Goal: Transaction & Acquisition: Purchase product/service

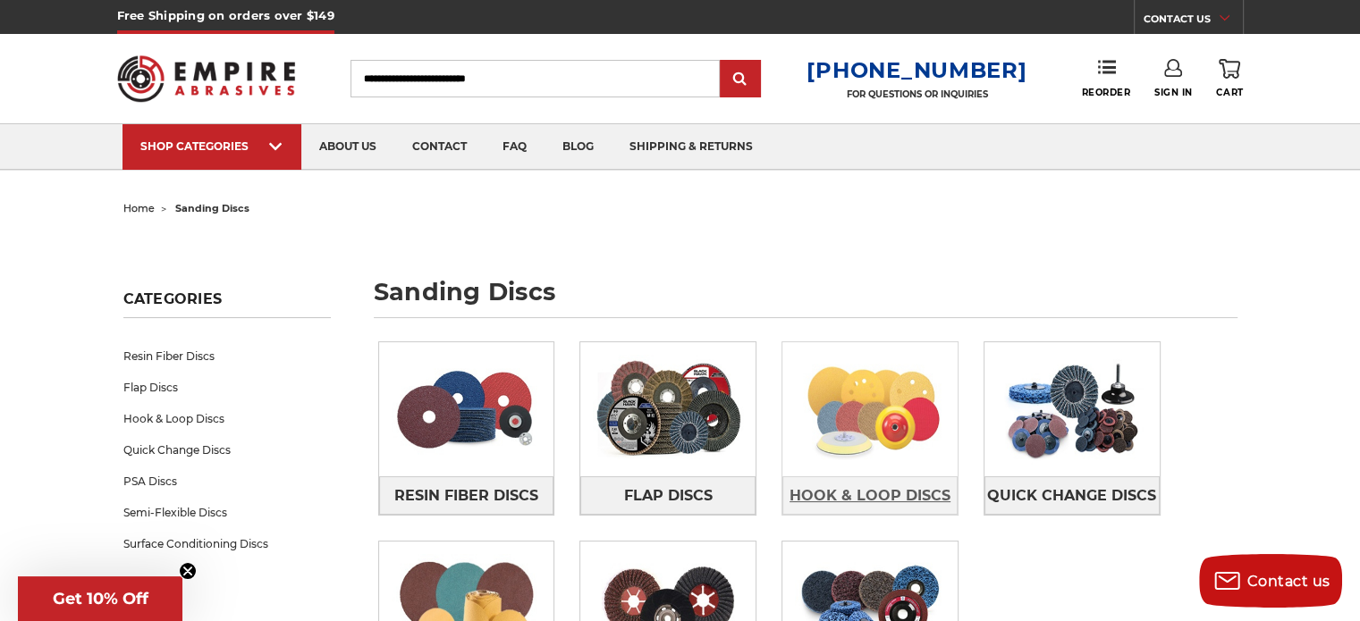
scroll to position [59, 0]
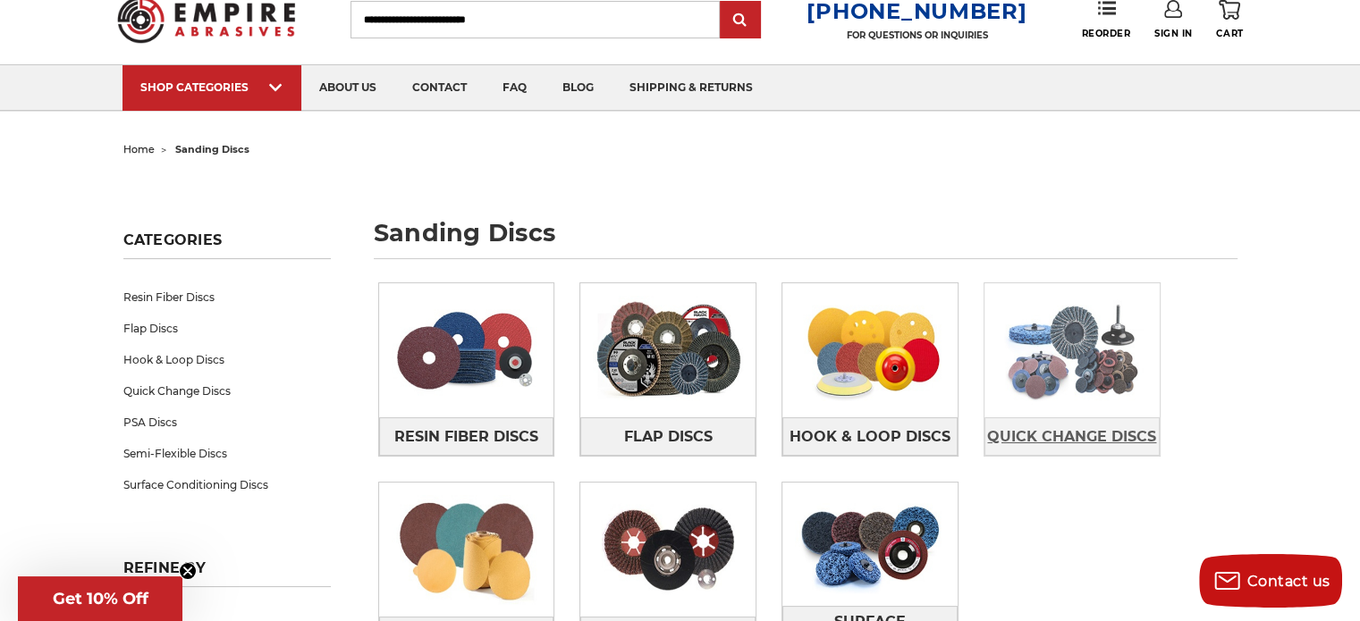
click at [1069, 444] on span "Quick Change Discs" at bounding box center [1071, 437] width 169 height 30
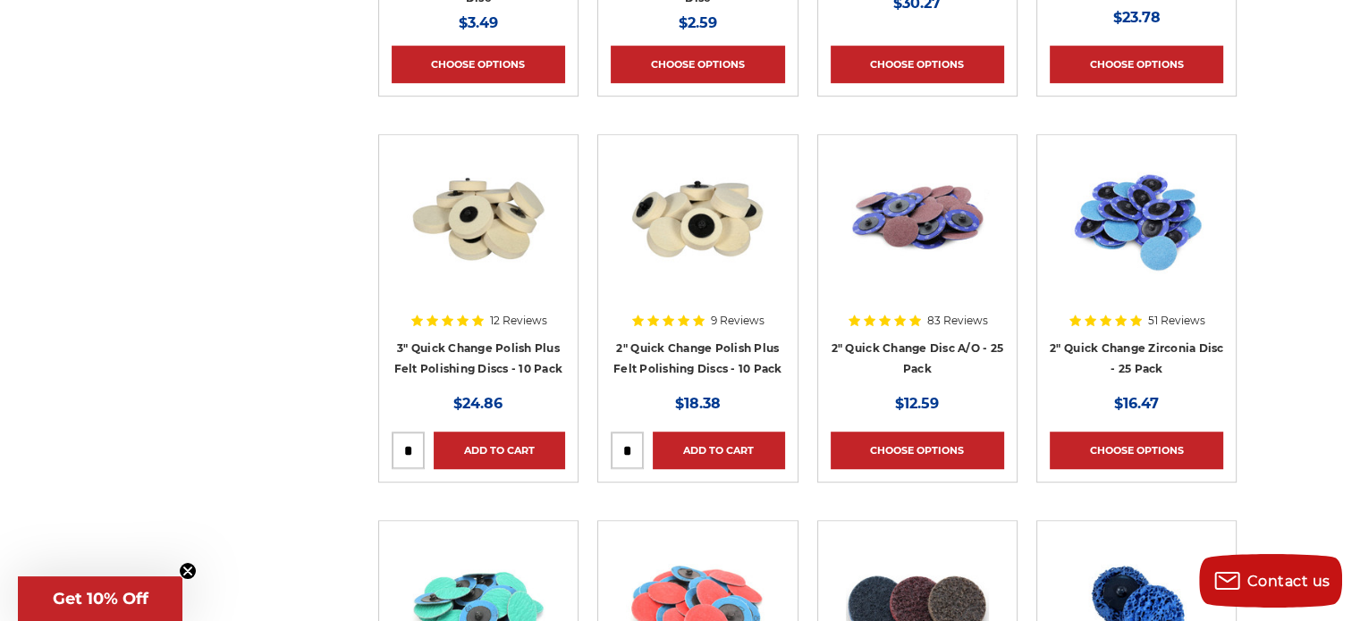
scroll to position [1048, 0]
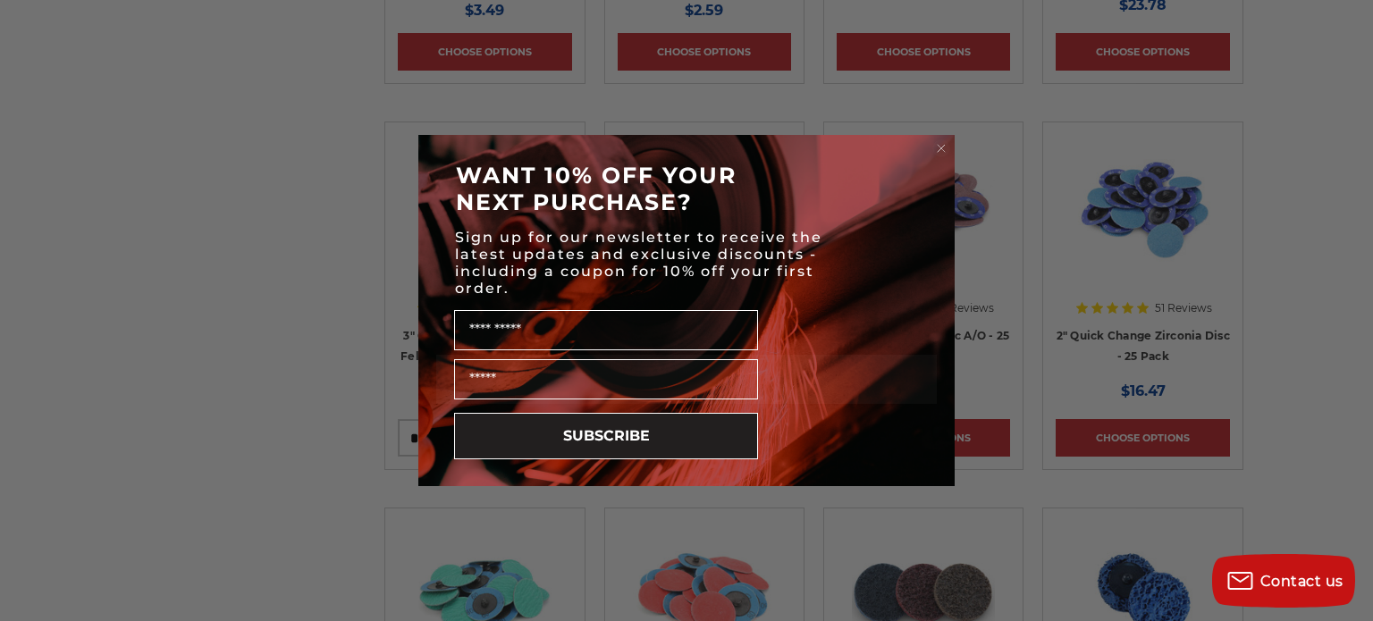
click at [944, 146] on circle "Close dialog" at bounding box center [941, 148] width 17 height 17
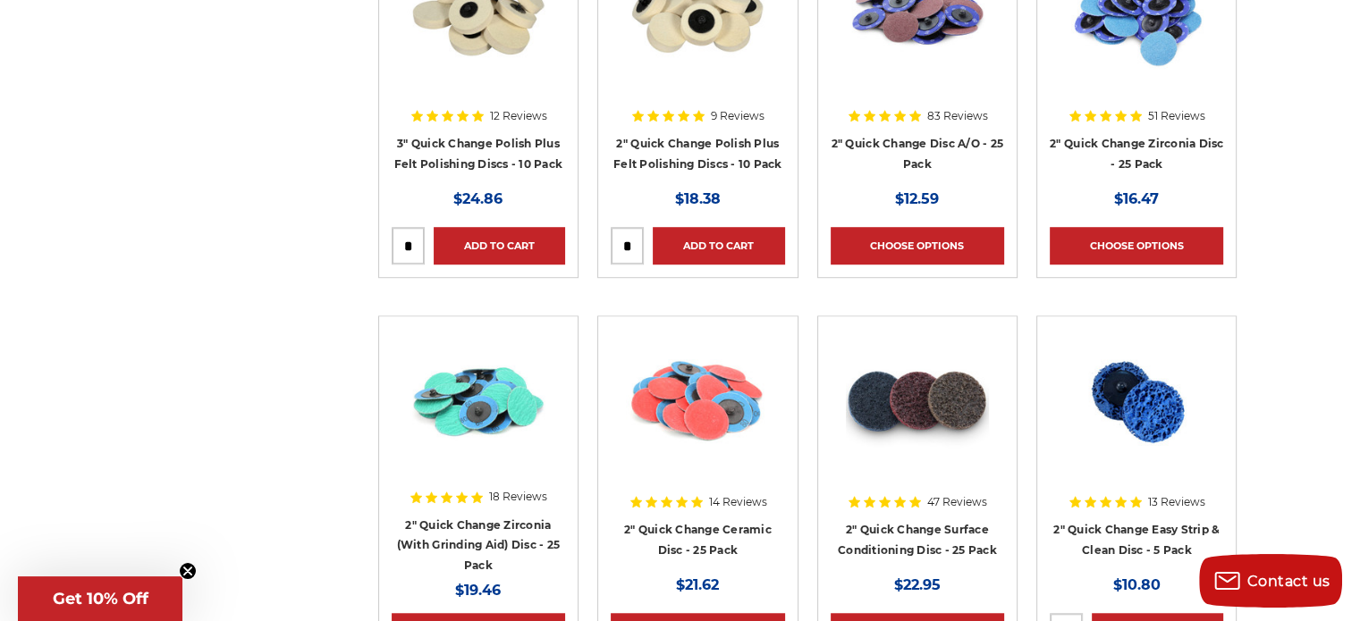
scroll to position [1245, 0]
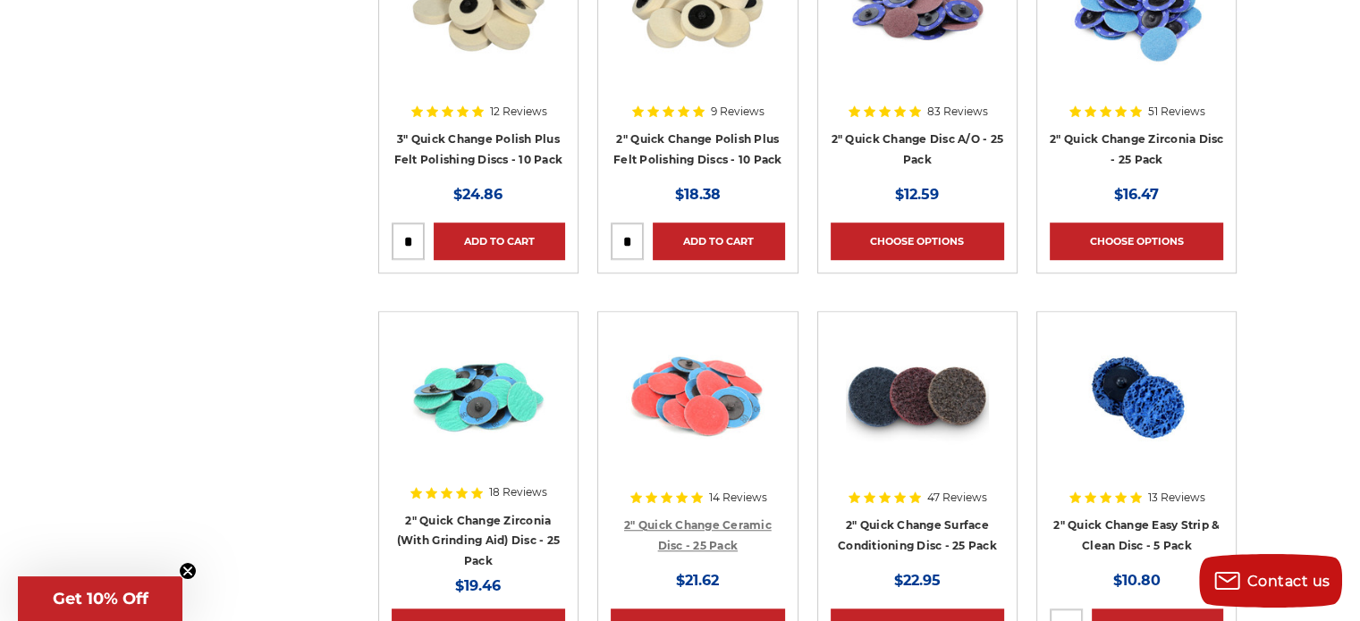
click at [666, 538] on link "2" Quick Change Ceramic Disc - 25 Pack" at bounding box center [698, 536] width 148 height 34
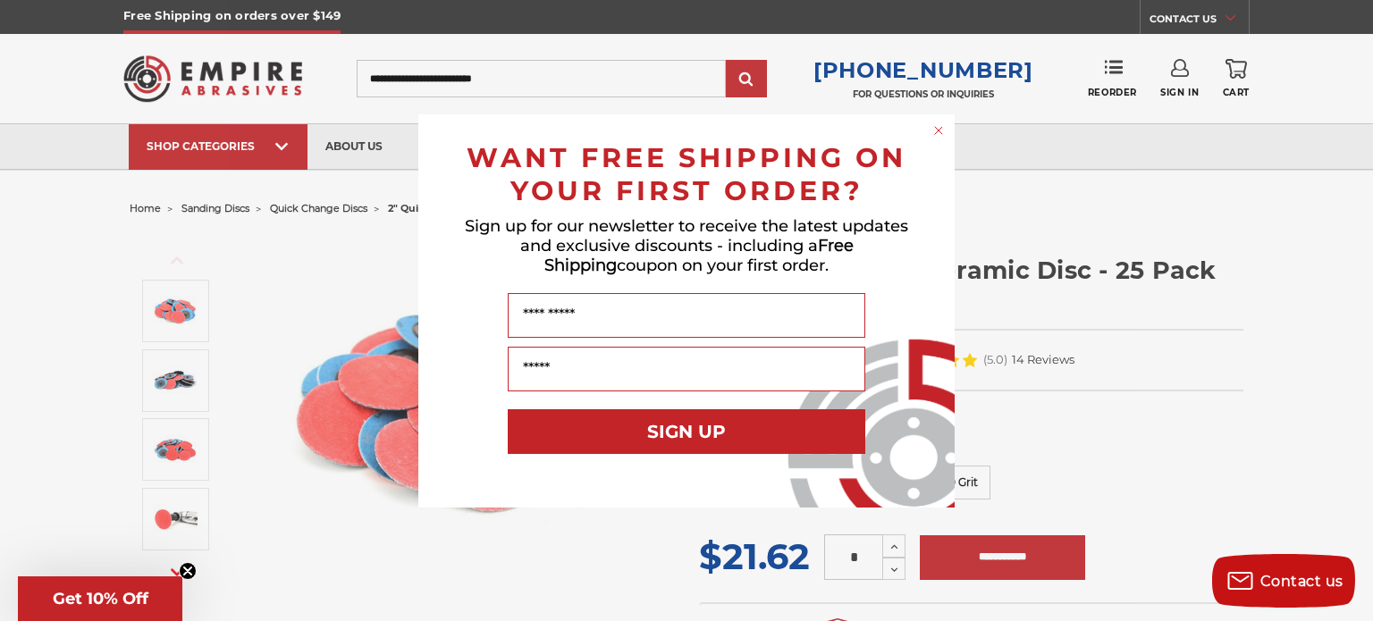
click at [940, 131] on circle "Close dialog" at bounding box center [939, 130] width 17 height 17
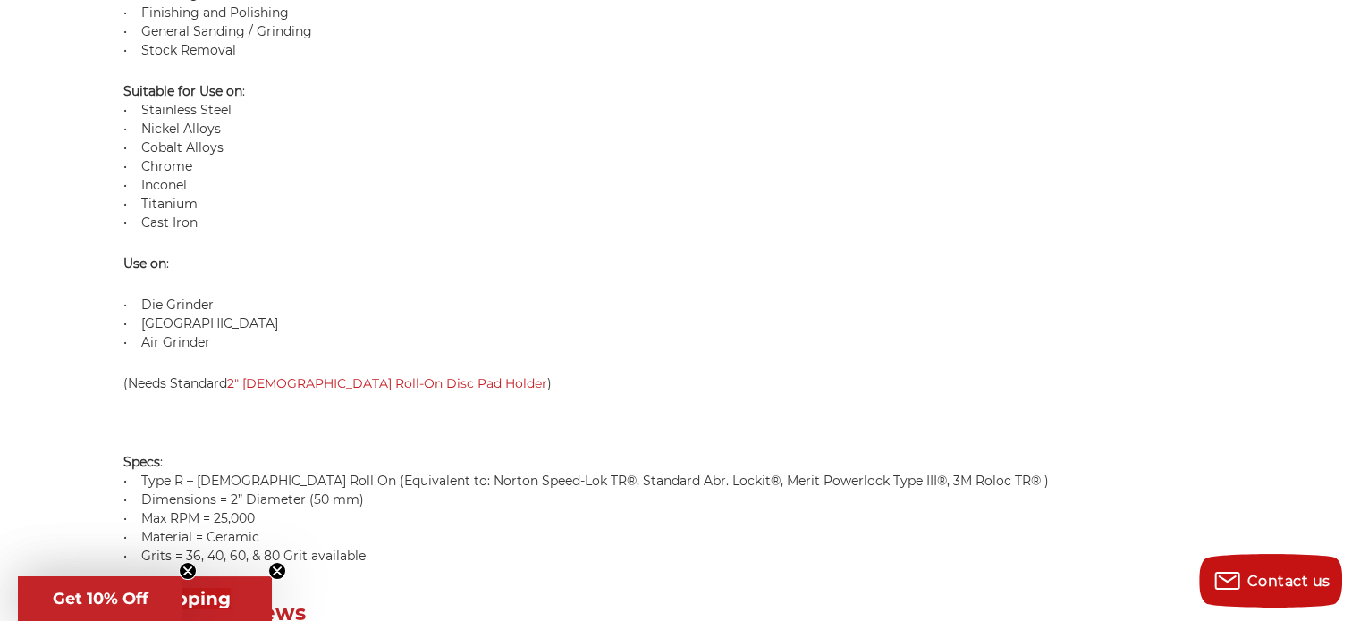
scroll to position [1992, 0]
click at [380, 376] on link "2" Female Roll-On Disc Pad Holder" at bounding box center [387, 384] width 320 height 16
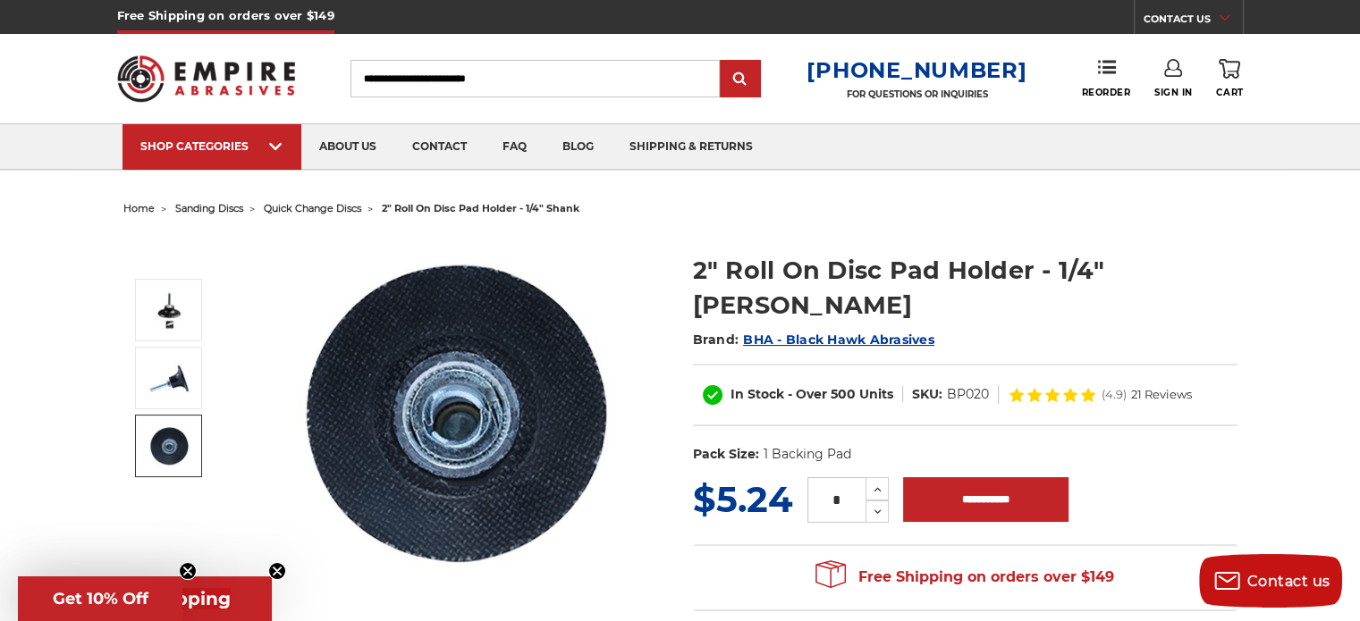
click at [178, 443] on img at bounding box center [169, 446] width 45 height 45
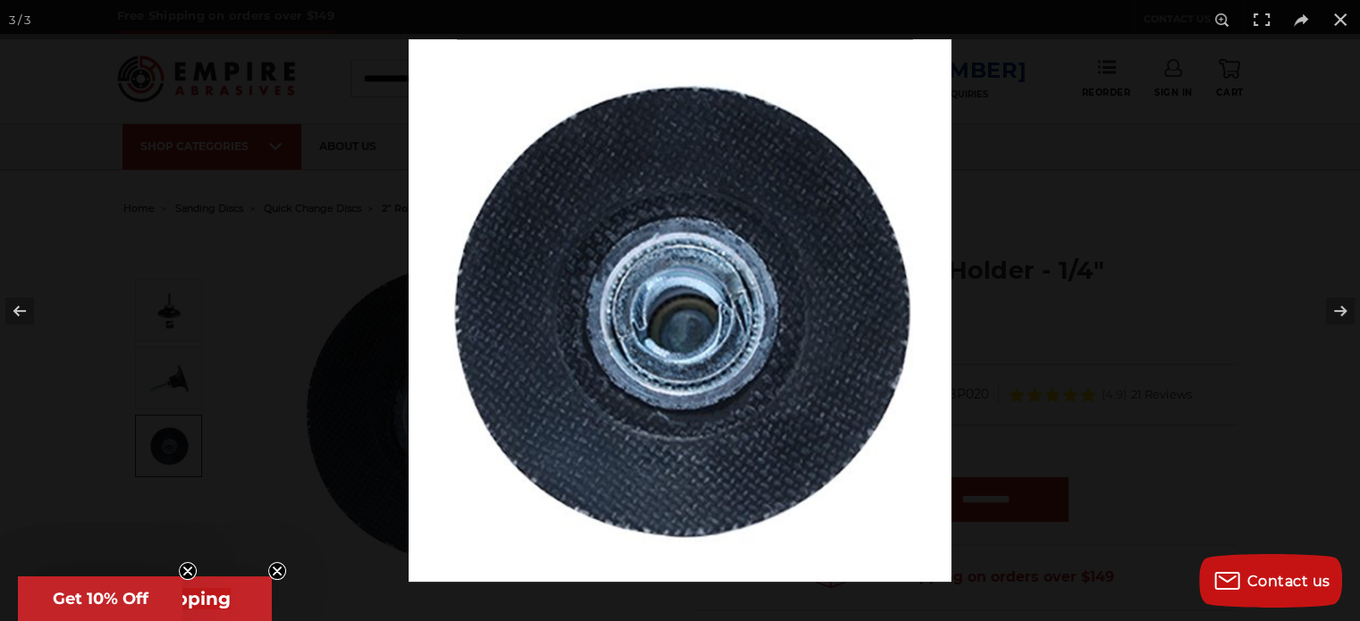
click at [161, 384] on div at bounding box center [680, 310] width 1360 height 621
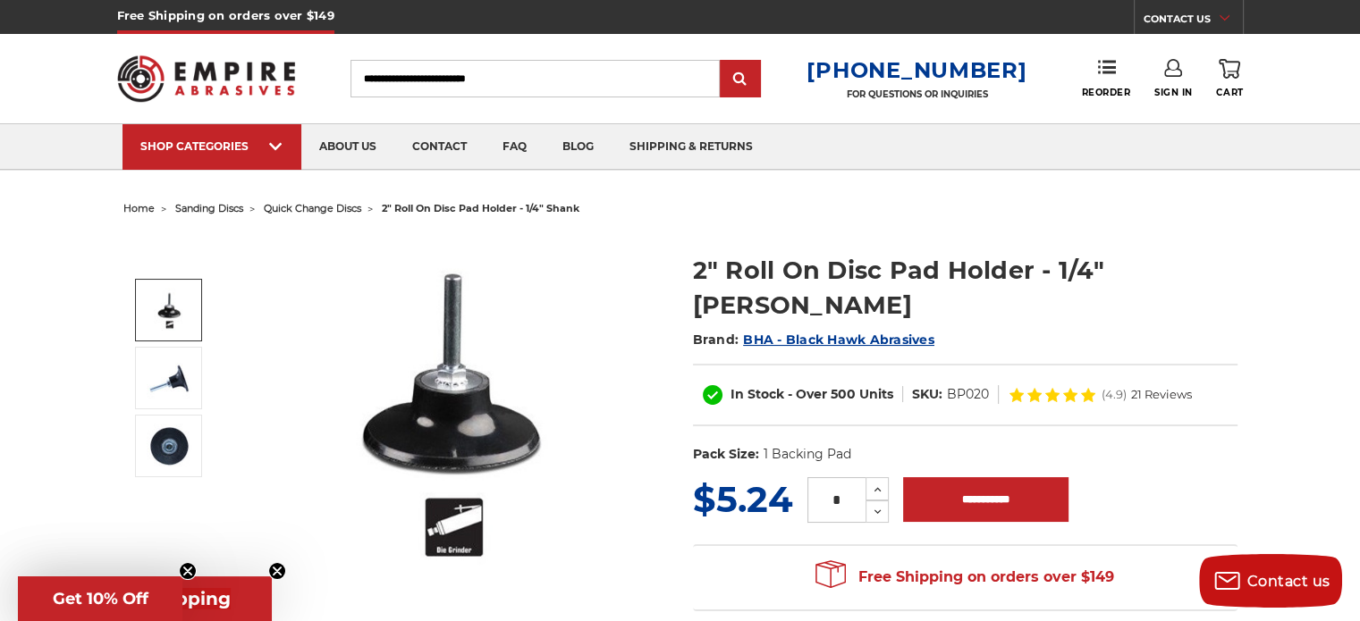
click at [178, 305] on img at bounding box center [169, 310] width 45 height 45
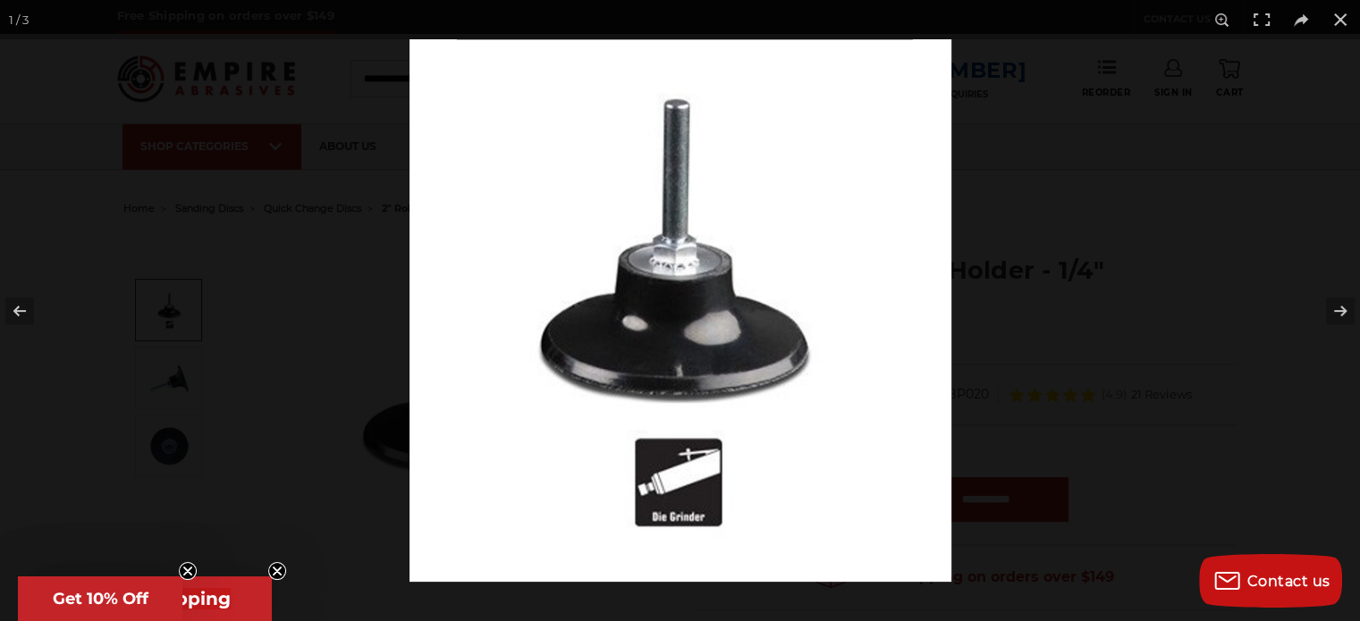
click at [386, 401] on div at bounding box center [680, 310] width 1360 height 621
